Goal: Task Accomplishment & Management: Manage account settings

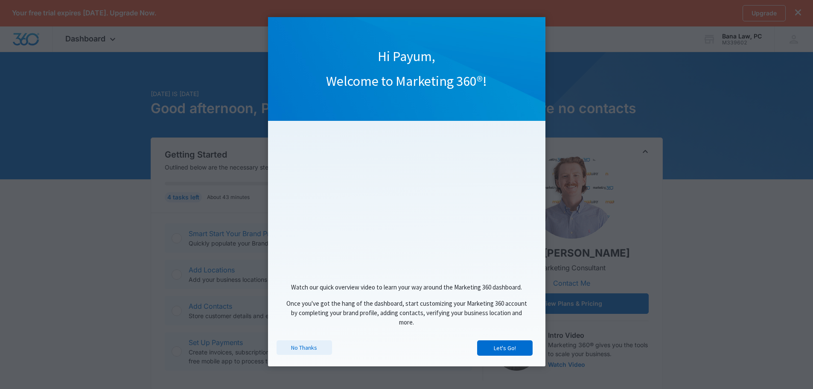
click at [303, 352] on link "No Thanks" at bounding box center [305, 347] width 56 height 15
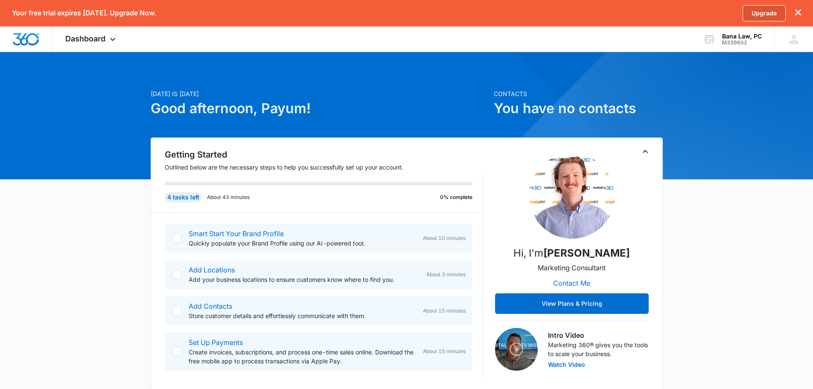
click at [752, 17] on link "Upgrade" at bounding box center [764, 13] width 43 height 16
